Goal: Task Accomplishment & Management: Manage account settings

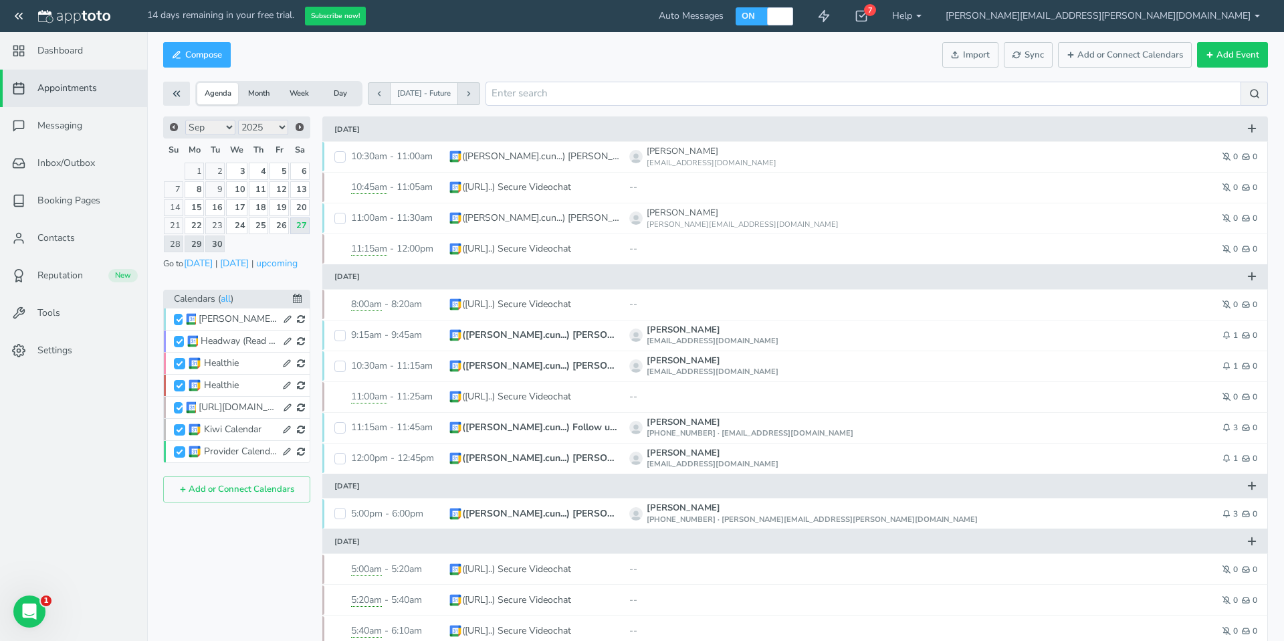
click at [28, 417] on nav "Dashboard Appointments Messaging Inbox/Outbox 0 Booking Pages" at bounding box center [74, 352] width 148 height 641
click at [1263, 131] on button at bounding box center [1252, 128] width 24 height 21
select select "number:17861"
type input "[DATE]"
type input "10:00am"
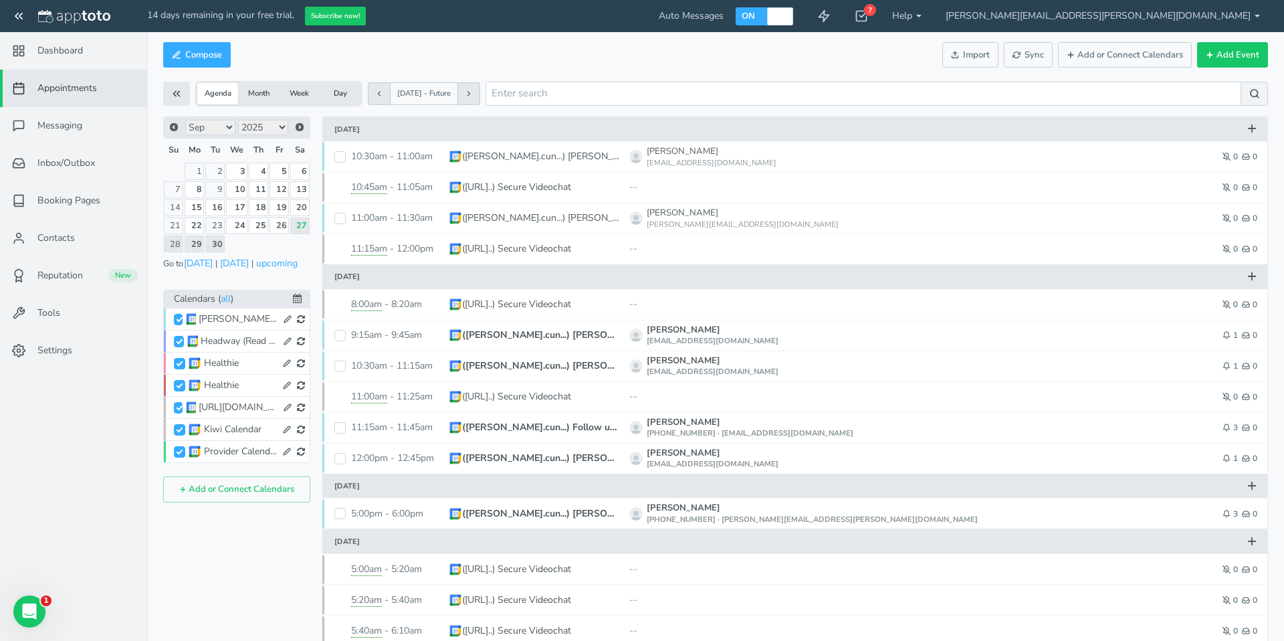
type input "[DATE]"
type input "11:00am"
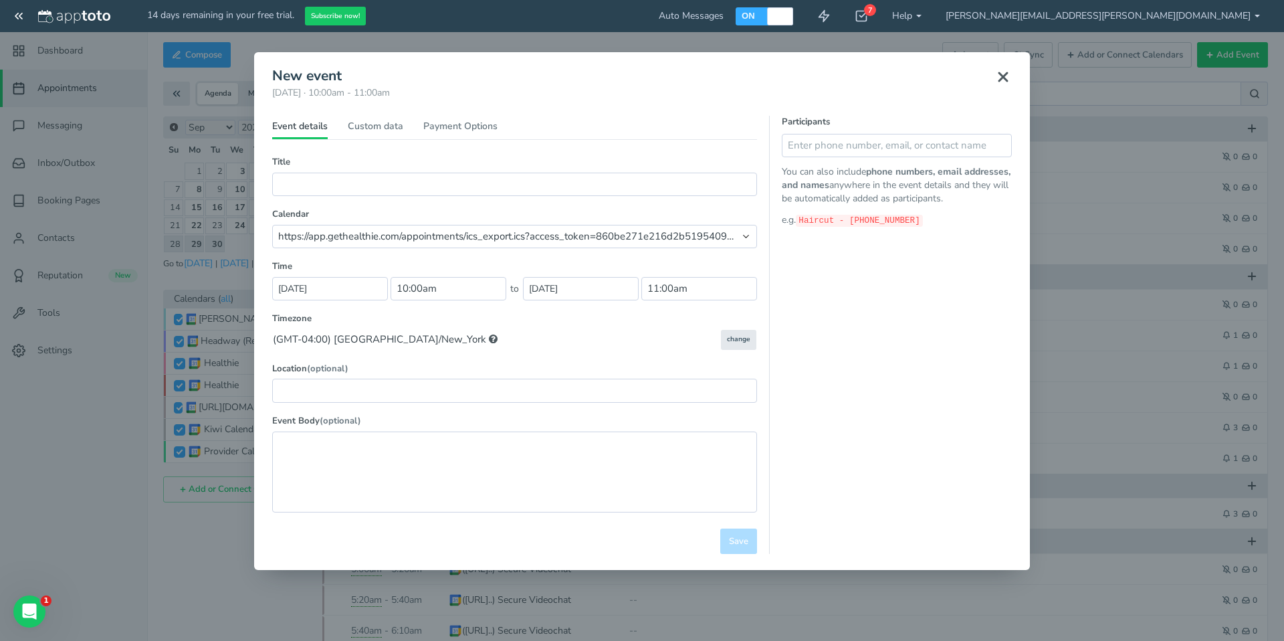
click at [1000, 78] on use at bounding box center [1003, 77] width 8 height 8
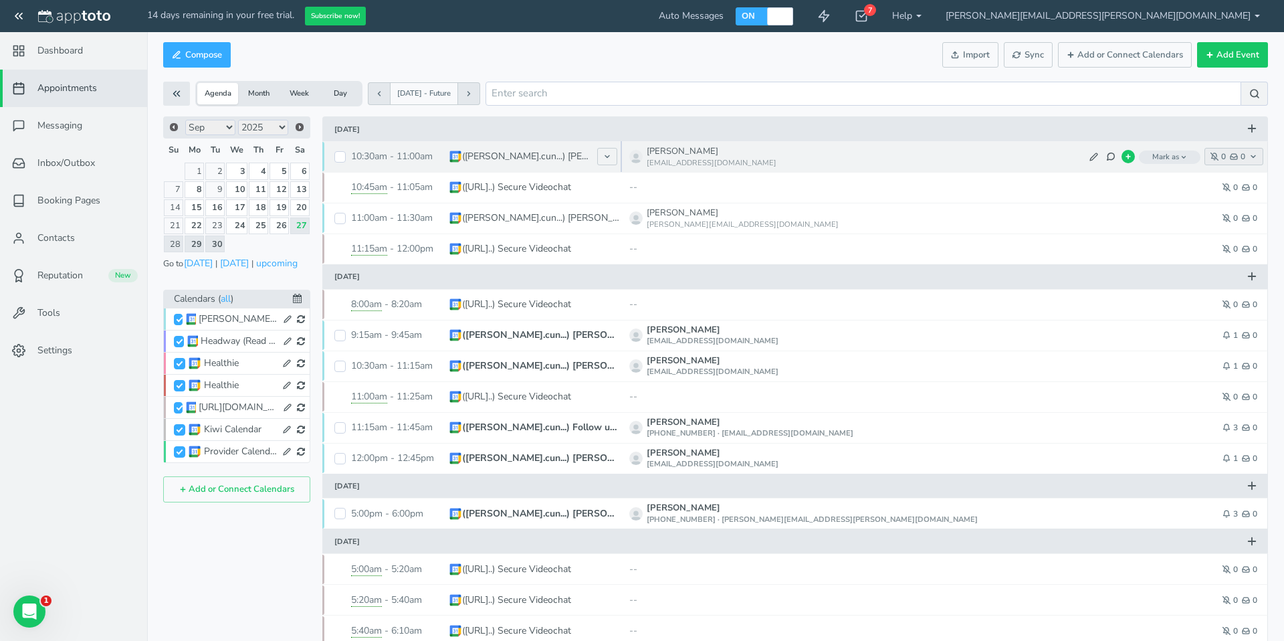
click at [1262, 157] on button "0 0" at bounding box center [1234, 156] width 59 height 17
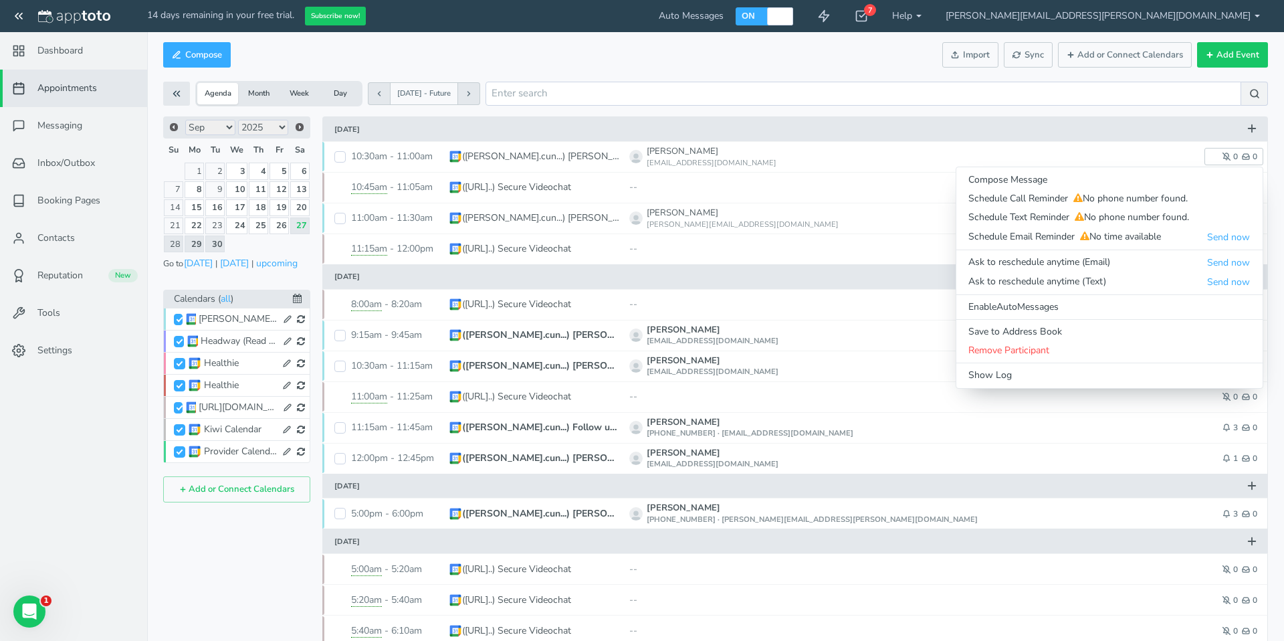
click at [1283, 201] on div "Compose Actions Enable Auto Messages Disable Auto Messages [PERSON_NAME] as Pai…" at bounding box center [715, 624] width 1137 height 1171
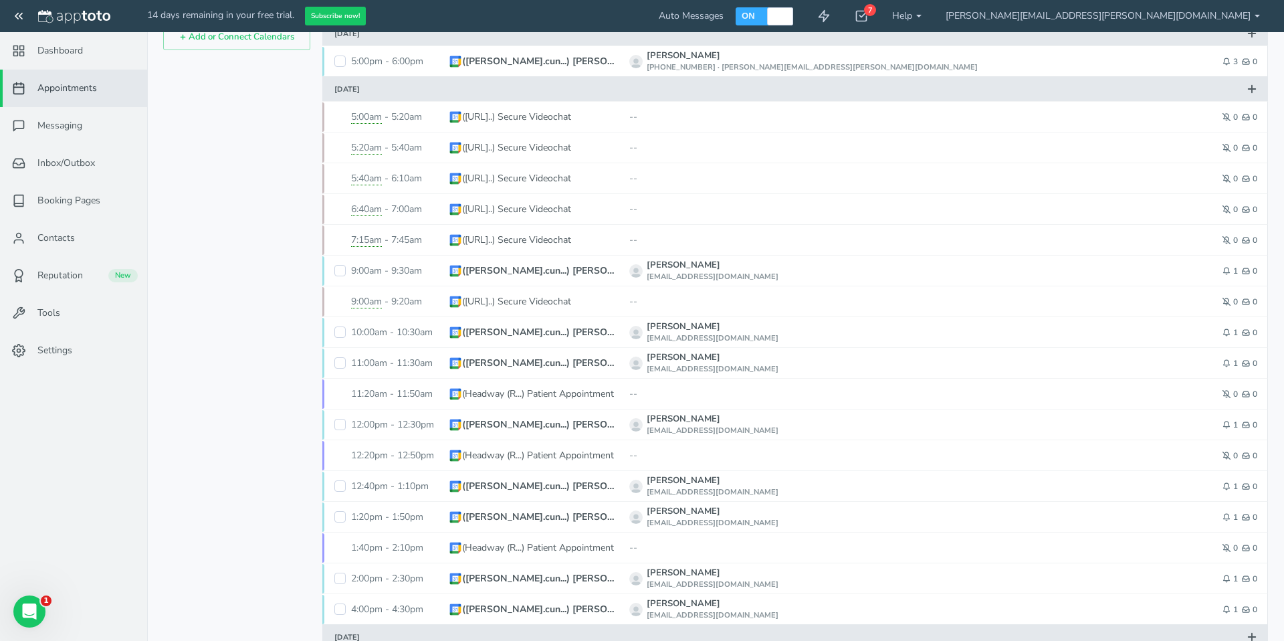
scroll to position [450, 0]
click at [79, 273] on span "Reputation" at bounding box center [59, 275] width 45 height 13
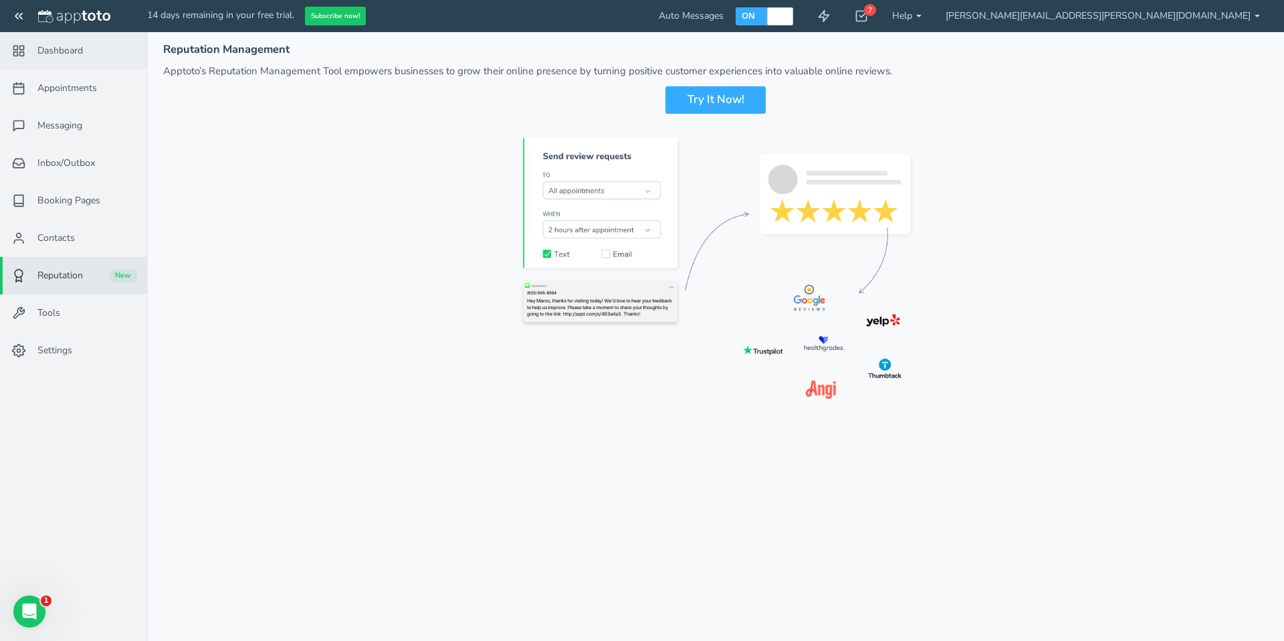
click at [66, 44] on span "Dashboard" at bounding box center [59, 50] width 45 height 13
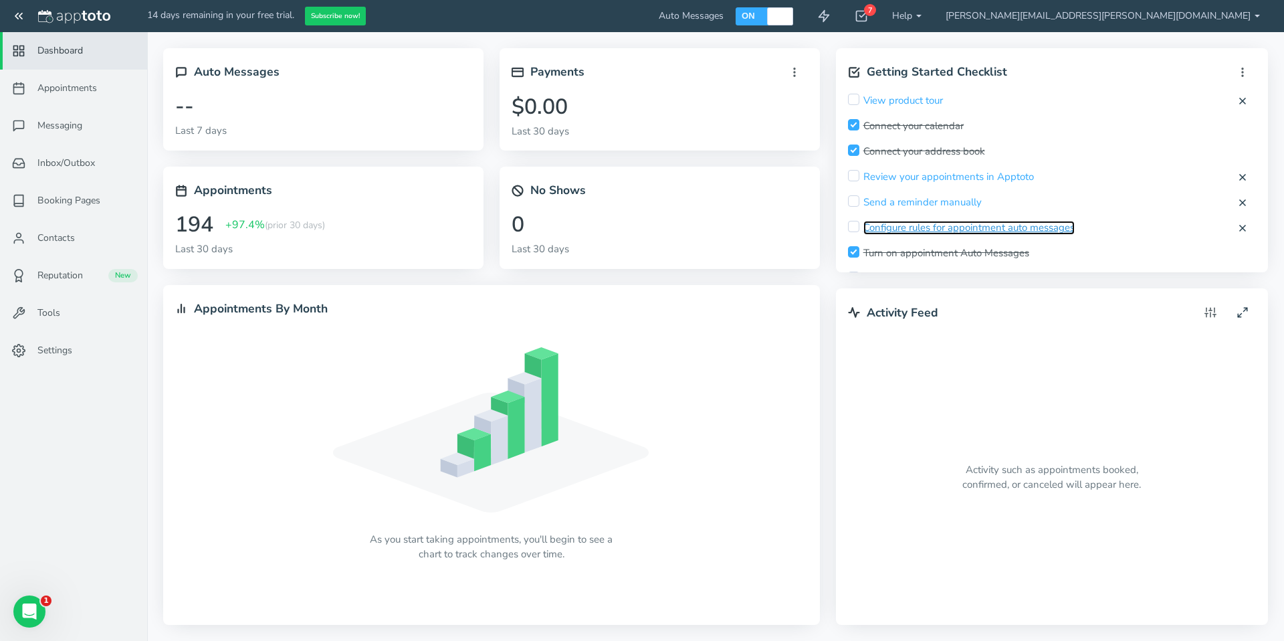
click at [890, 229] on link "Configure rules for appointment auto messages" at bounding box center [969, 228] width 211 height 14
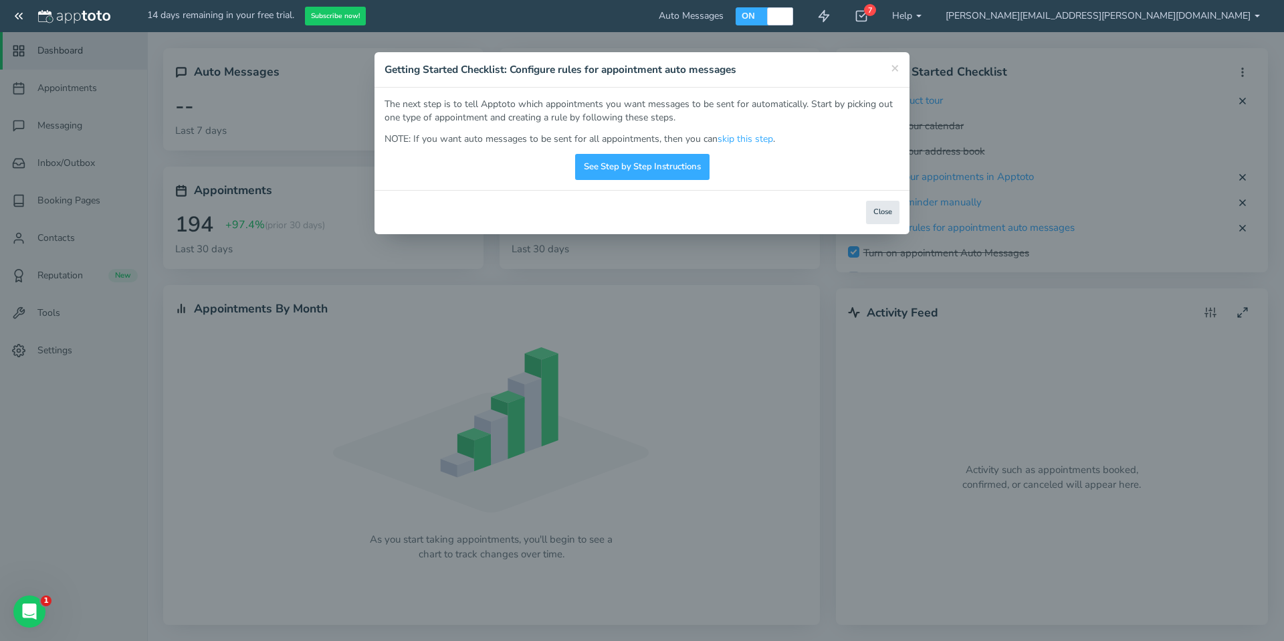
click at [903, 74] on div "× Getting Started Checklist: Configure rules for appointment auto messages" at bounding box center [642, 69] width 535 height 35
click at [906, 74] on div "× Getting Started Checklist: Configure rules for appointment auto messages" at bounding box center [642, 69] width 535 height 35
click at [899, 64] on span "×" at bounding box center [895, 67] width 9 height 19
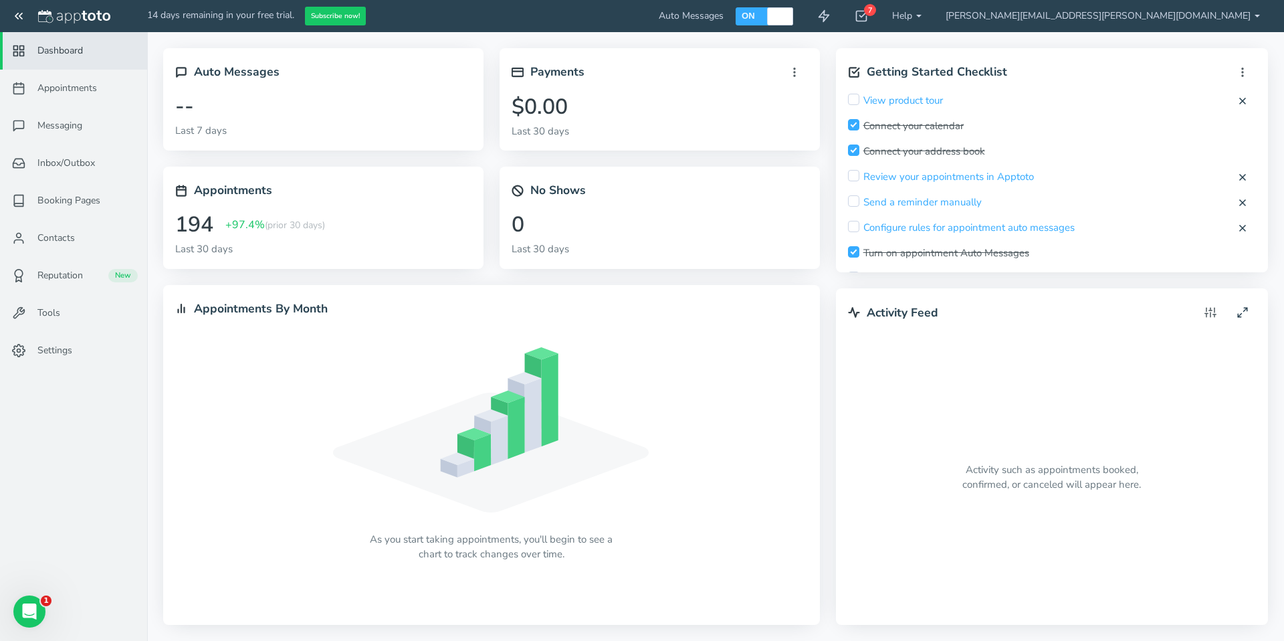
click at [49, 62] on link "Dashboard" at bounding box center [73, 50] width 147 height 37
click at [68, 124] on span "Messaging" at bounding box center [59, 125] width 45 height 13
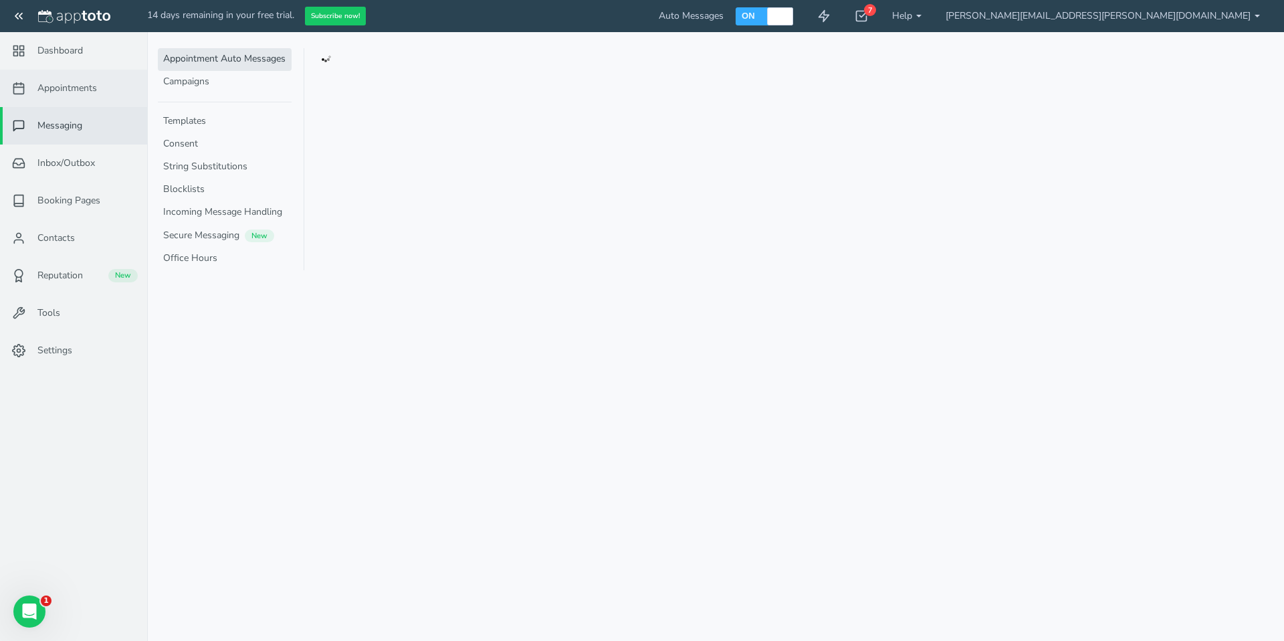
click at [66, 99] on link "Appointments" at bounding box center [73, 88] width 147 height 37
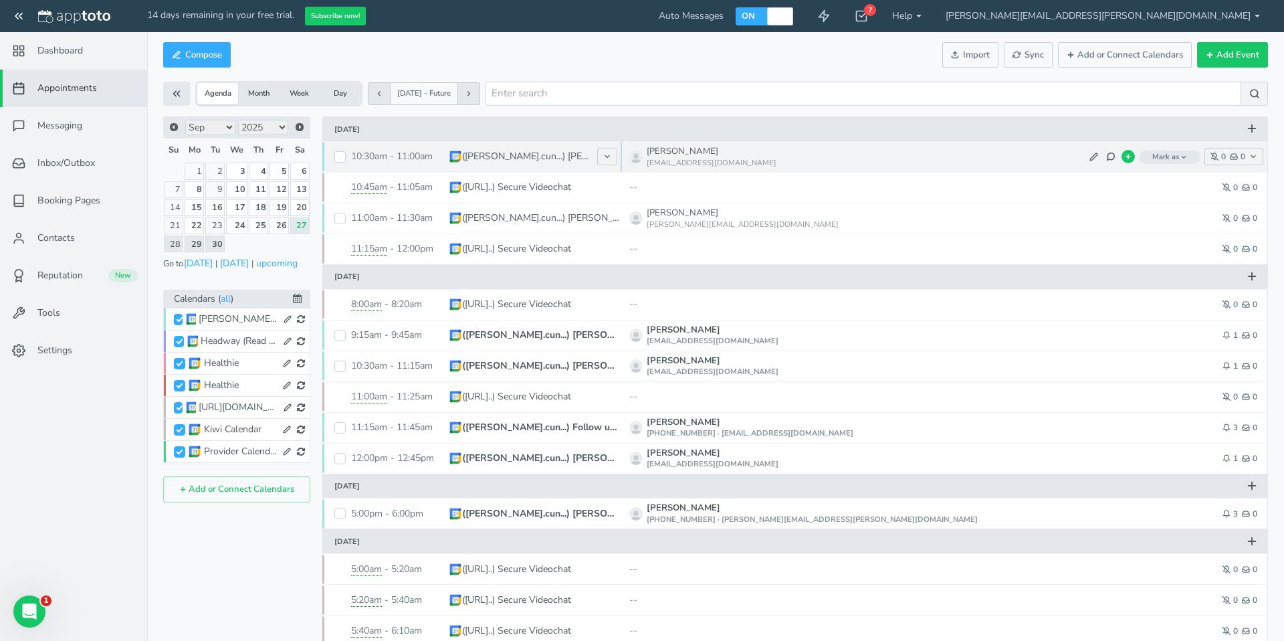
click at [338, 157] on input "checkbox" at bounding box center [339, 156] width 11 height 11
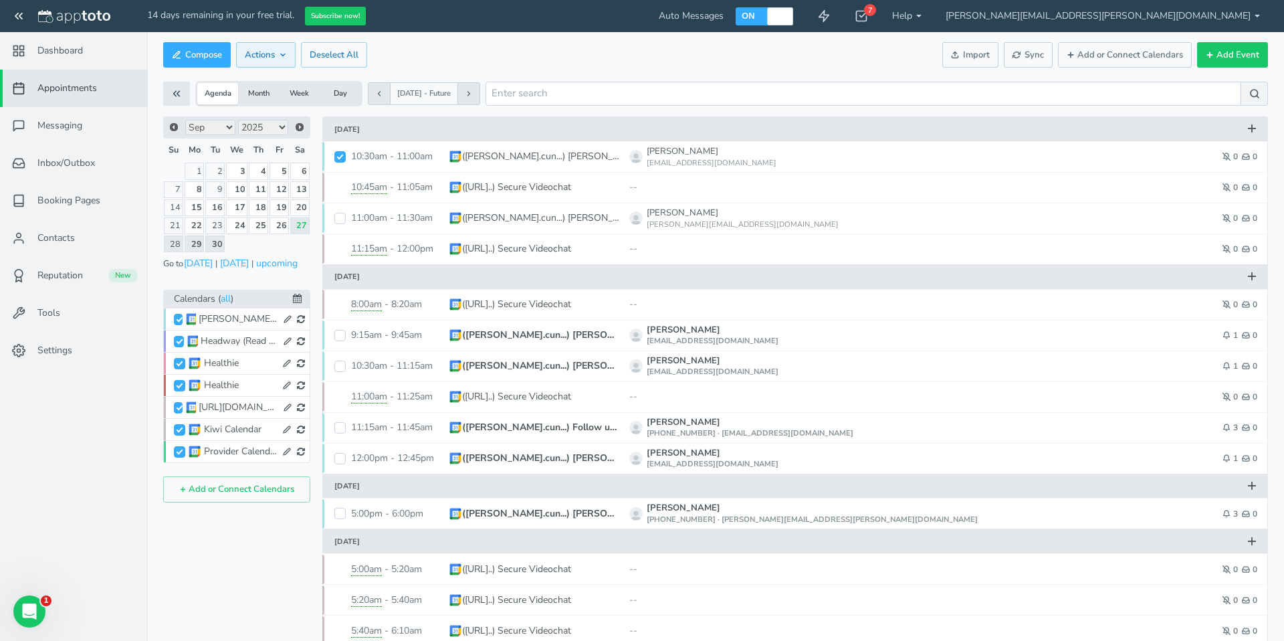
click at [289, 56] on button "Actions" at bounding box center [266, 55] width 60 height 26
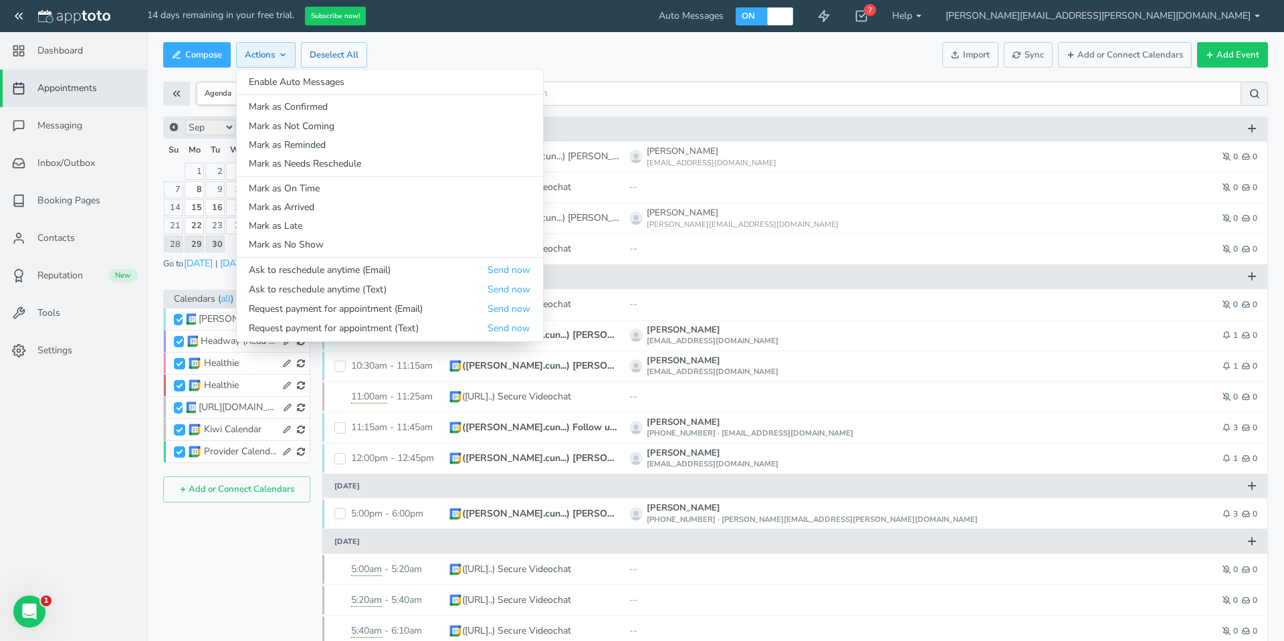
click at [289, 56] on button "Actions" at bounding box center [266, 55] width 60 height 26
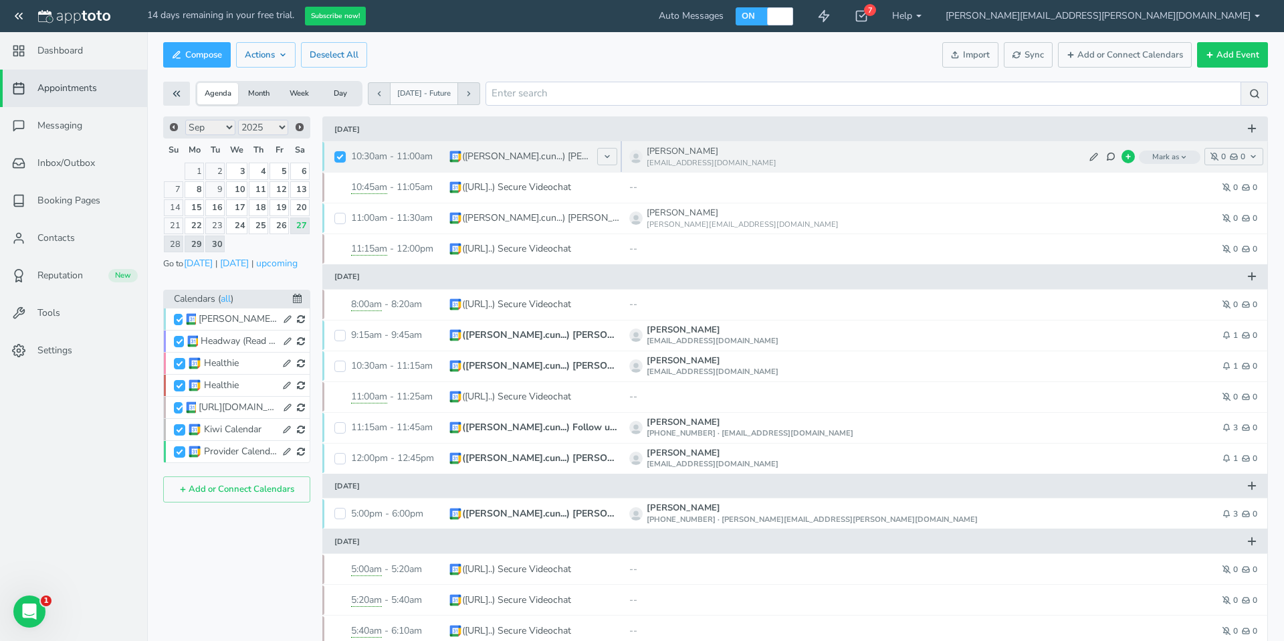
click at [334, 153] on input "checkbox" at bounding box center [339, 156] width 11 height 11
checkbox input "false"
click at [614, 163] on button at bounding box center [607, 156] width 20 height 17
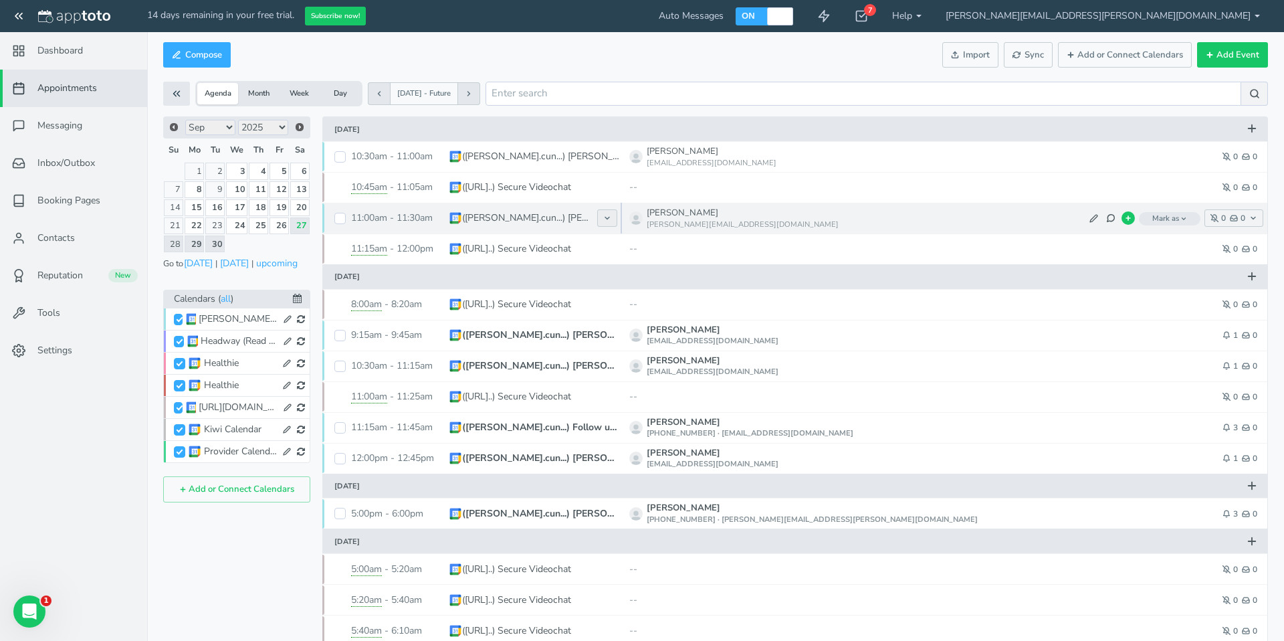
click at [608, 212] on button at bounding box center [607, 217] width 20 height 17
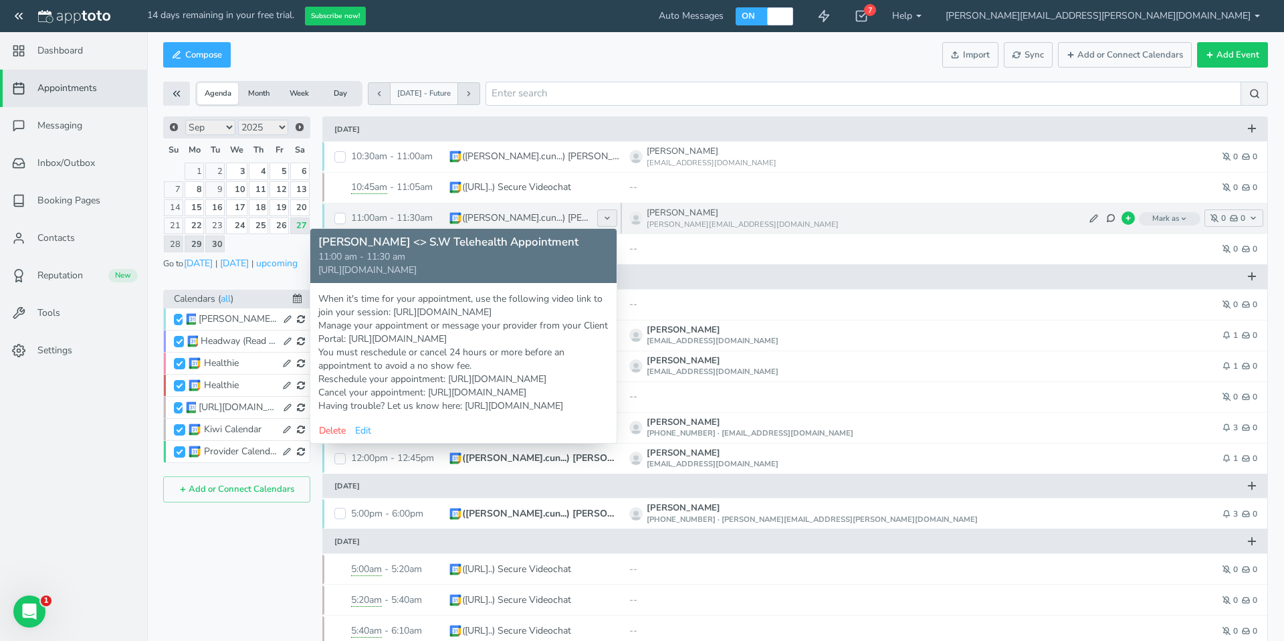
click at [608, 212] on button at bounding box center [607, 217] width 20 height 17
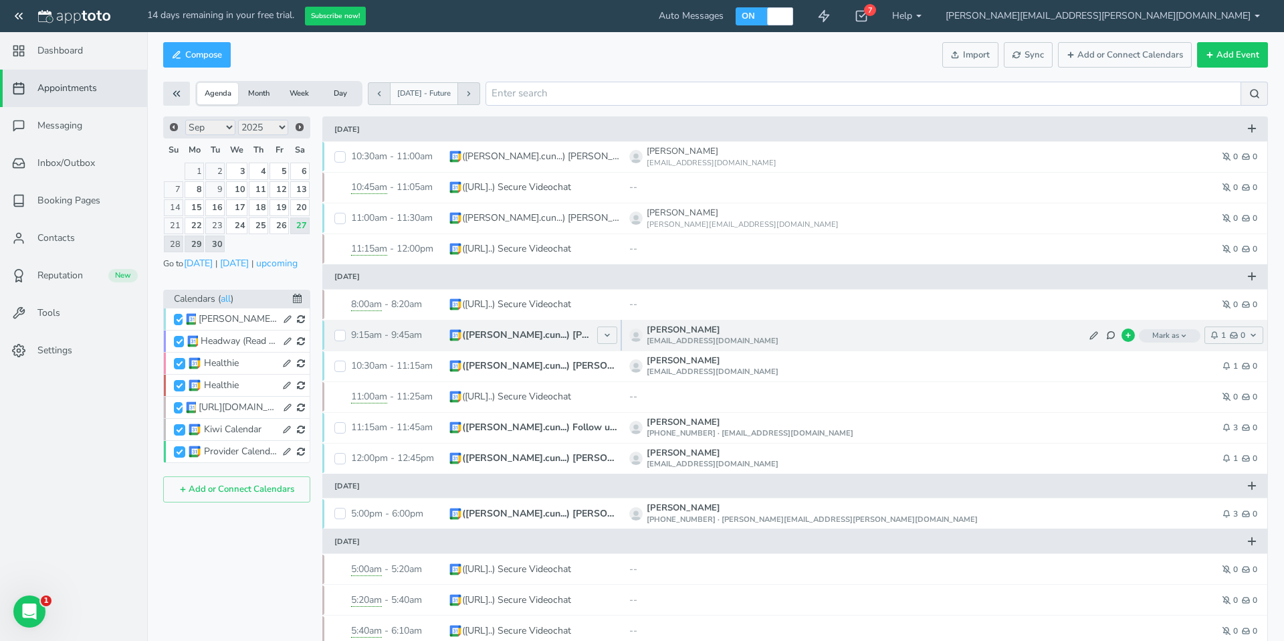
scroll to position [5, 0]
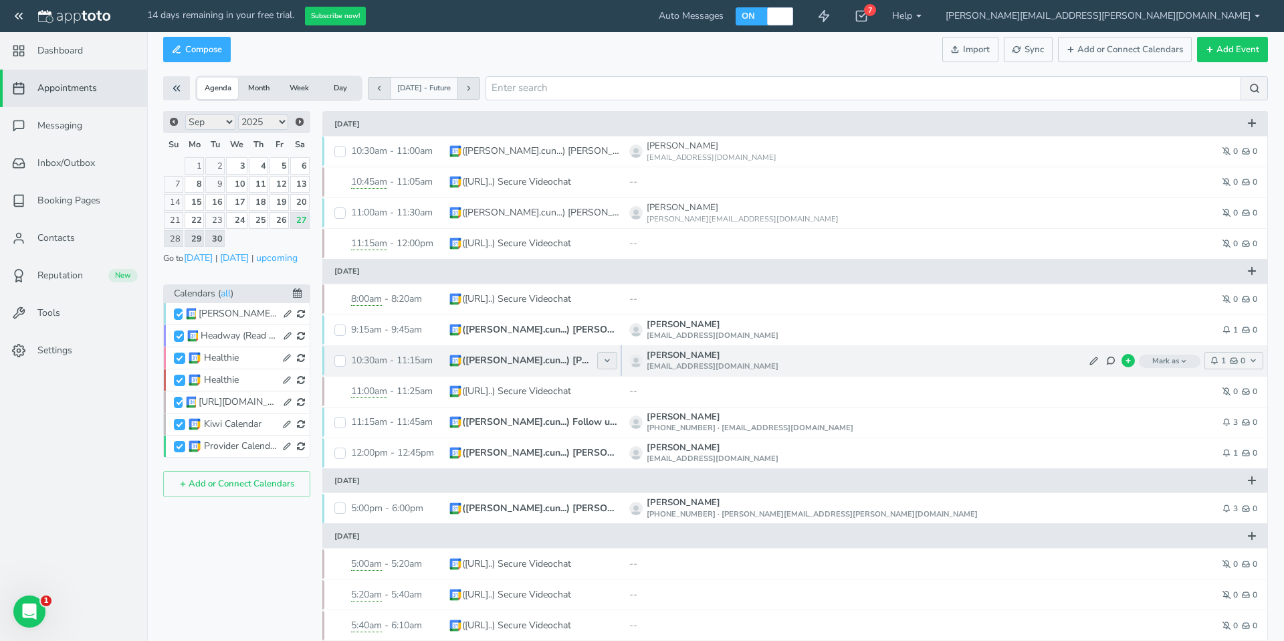
click at [608, 360] on icon at bounding box center [607, 361] width 8 height 8
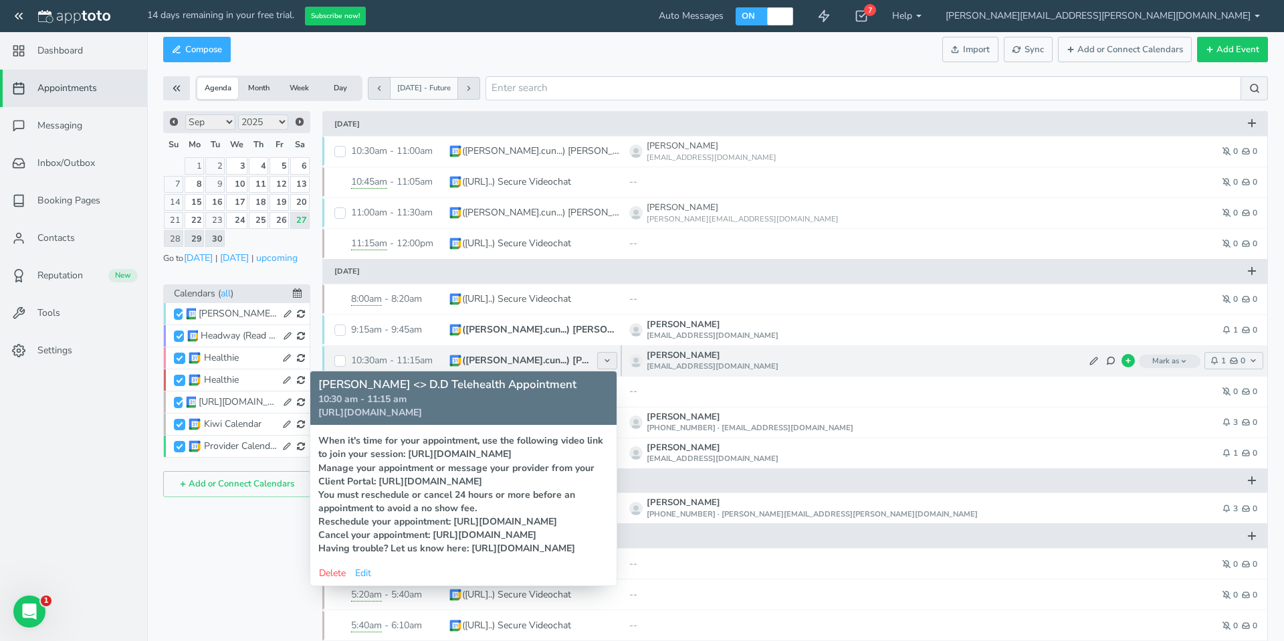
click at [608, 360] on icon at bounding box center [607, 361] width 8 height 8
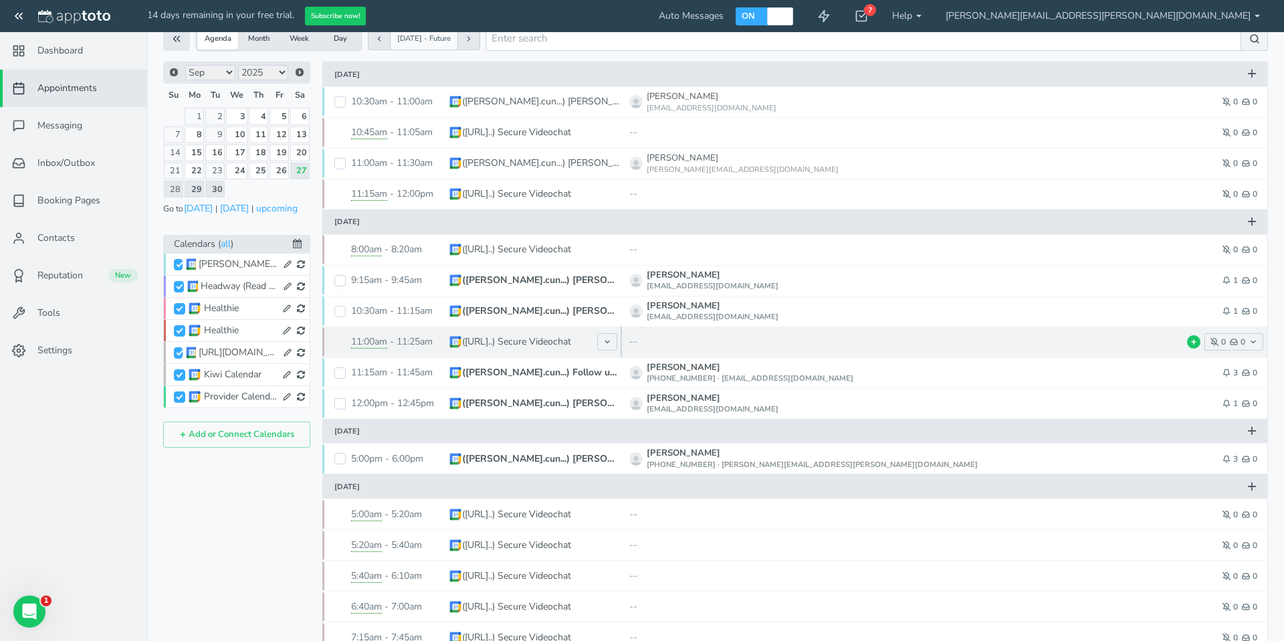
scroll to position [56, 0]
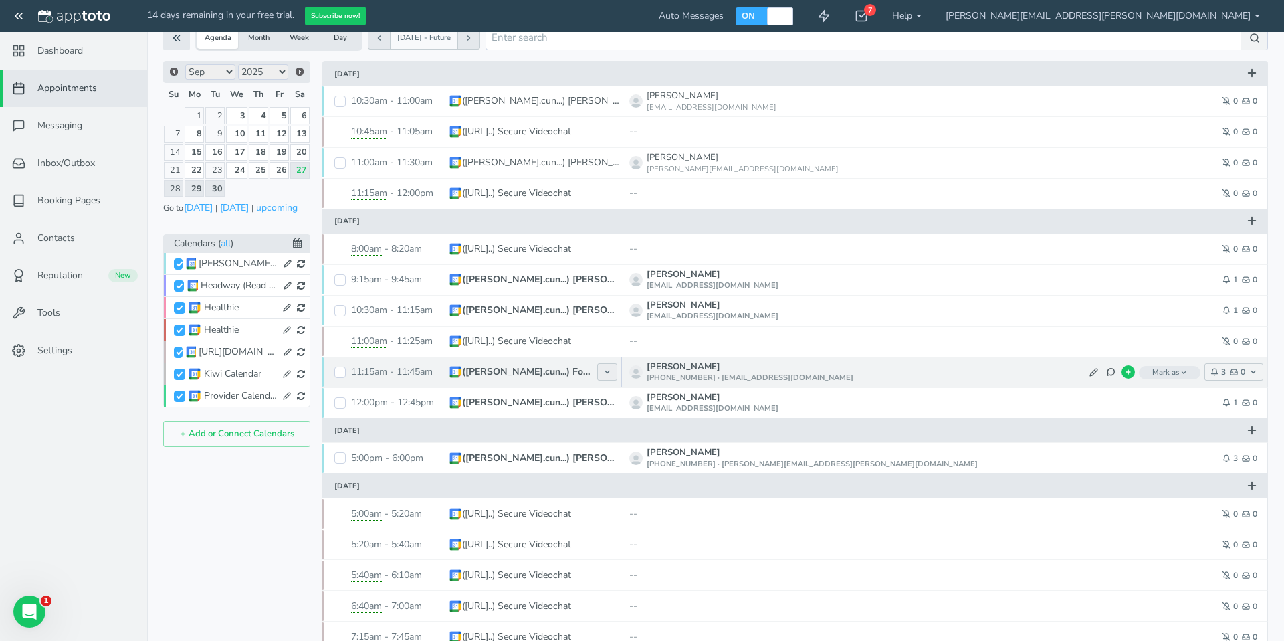
click at [611, 370] on button at bounding box center [607, 371] width 20 height 17
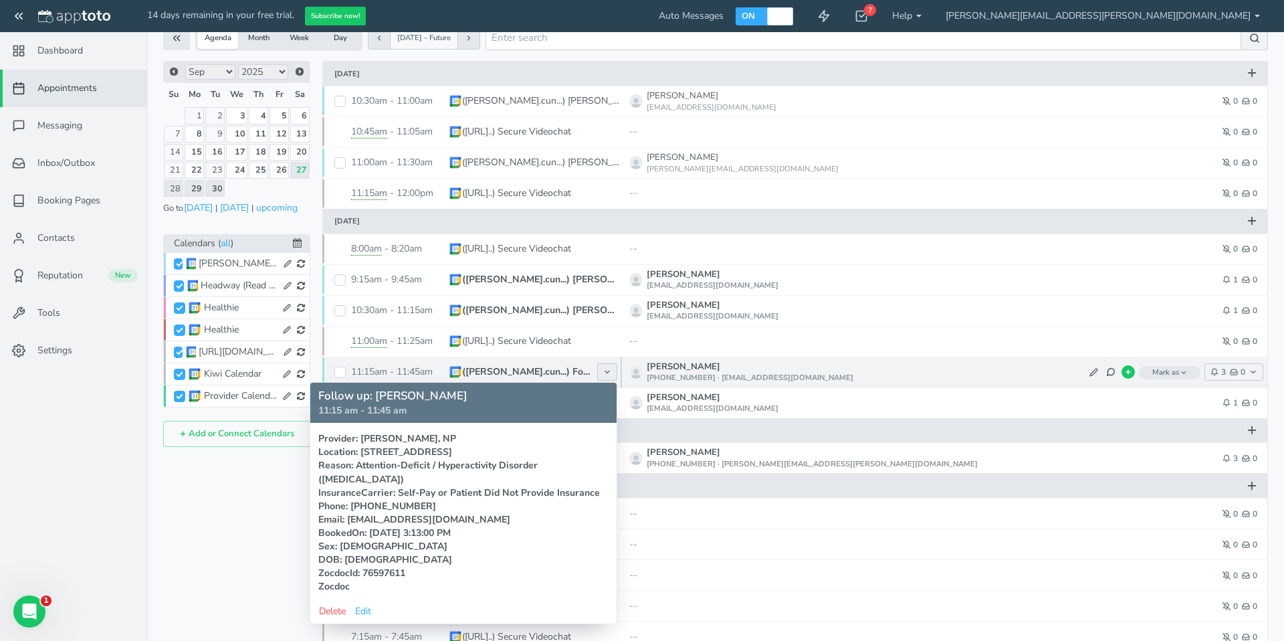
click at [611, 370] on button at bounding box center [607, 371] width 20 height 17
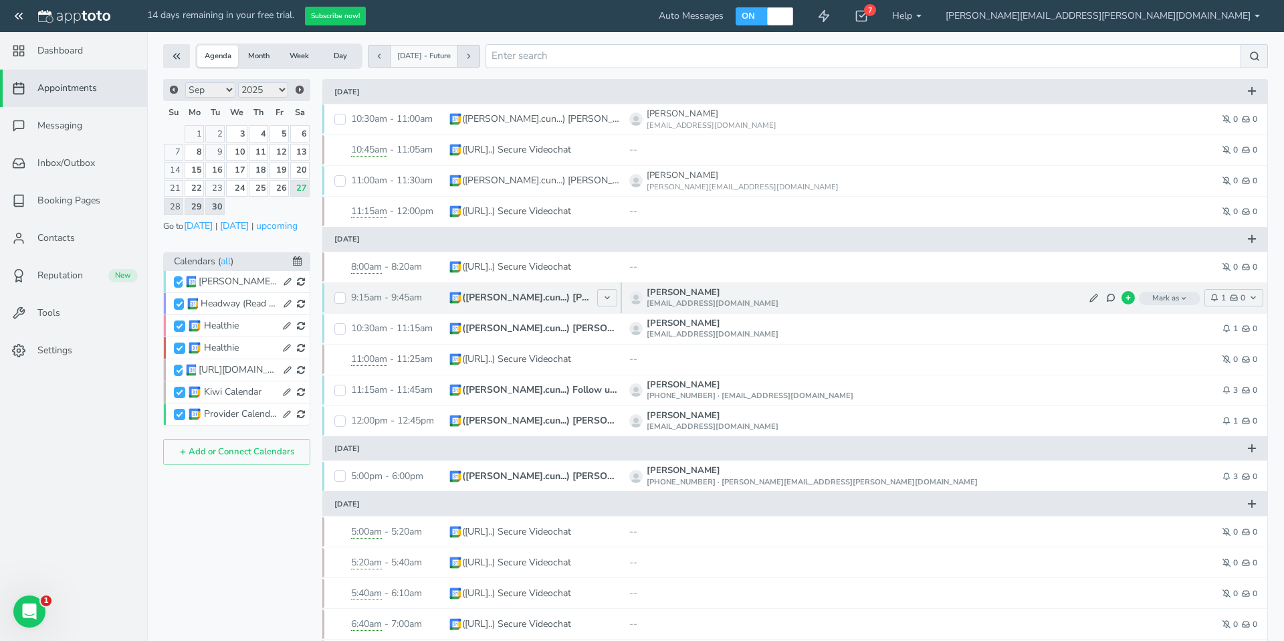
scroll to position [0, 0]
